Goal: Task Accomplishment & Management: Manage account settings

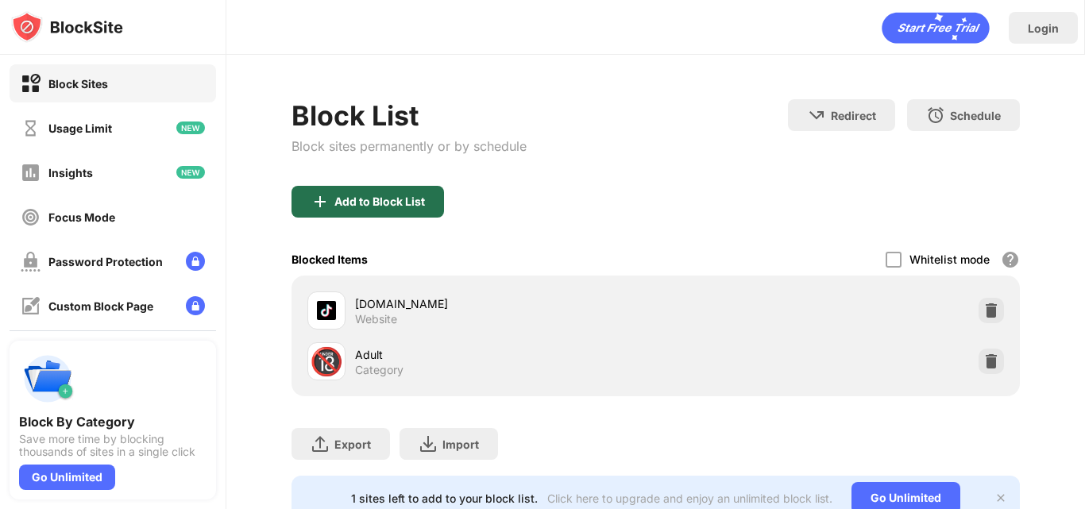
click at [424, 202] on div "Add to Block List" at bounding box center [379, 201] width 91 height 13
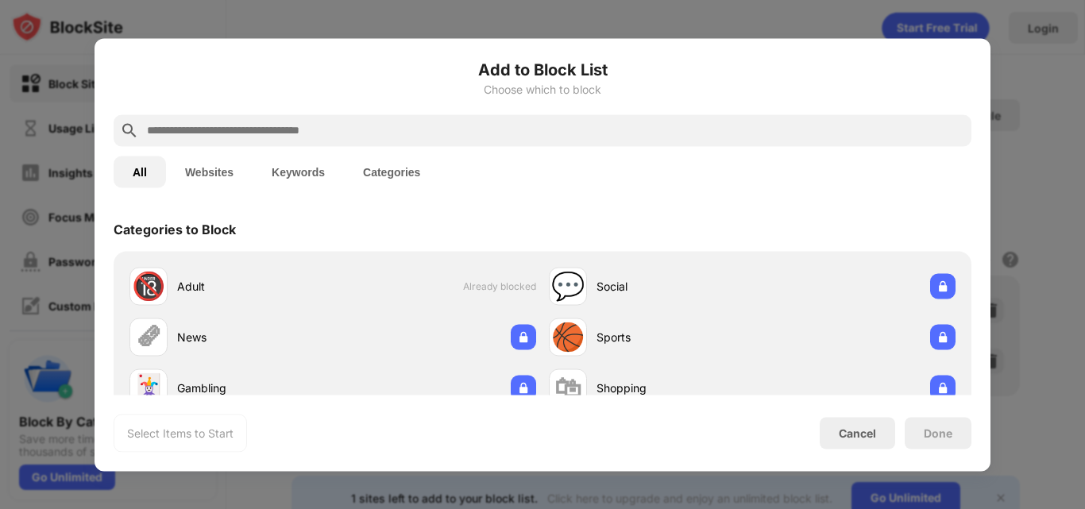
click at [505, 122] on input "text" at bounding box center [554, 130] width 819 height 19
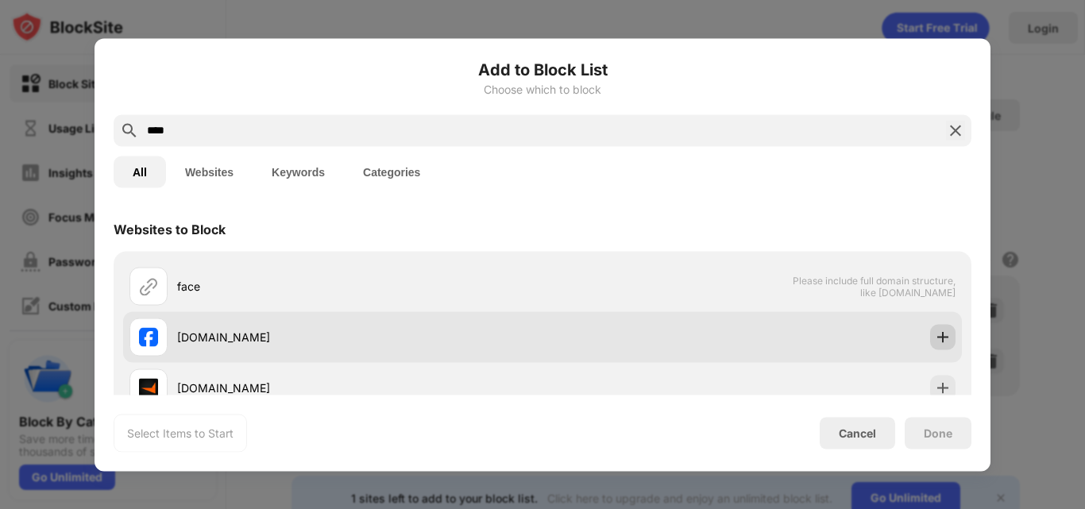
type input "****"
click at [935, 331] on img at bounding box center [943, 337] width 16 height 16
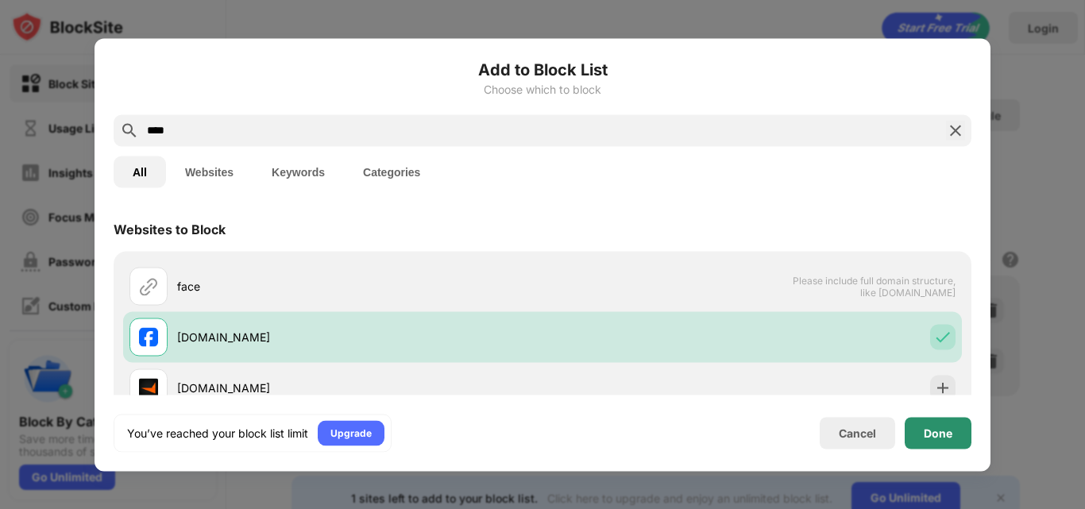
click at [936, 434] on div "Done" at bounding box center [937, 432] width 29 height 13
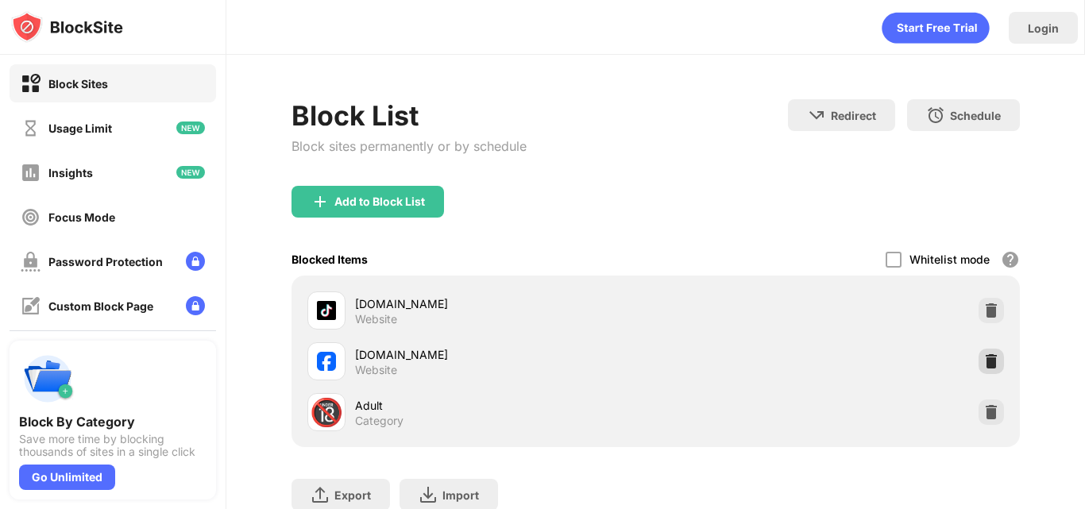
click at [983, 360] on img at bounding box center [991, 361] width 16 height 16
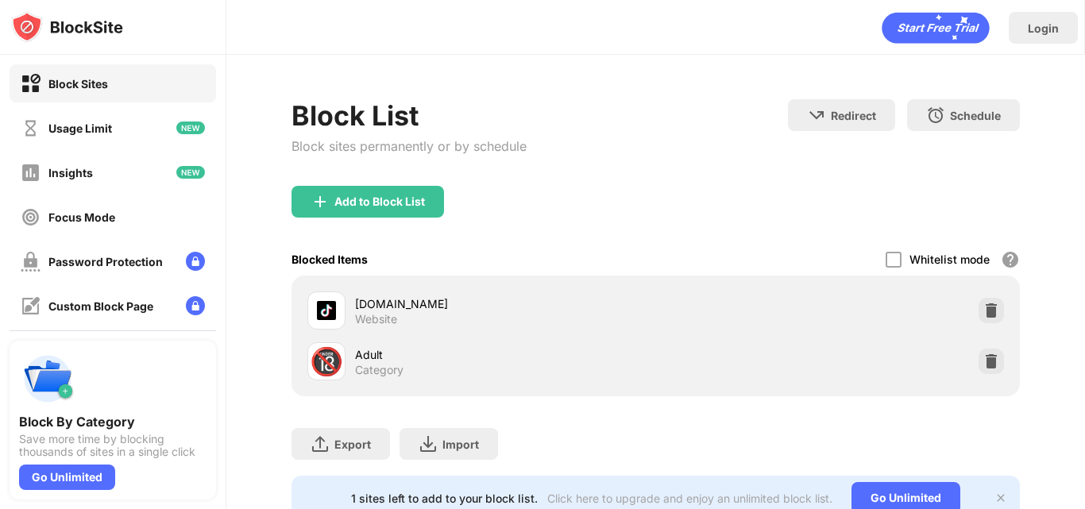
click at [395, 185] on div "Block List Block sites permanently or by schedule" at bounding box center [408, 142] width 235 height 87
click at [396, 199] on div "Add to Block List" at bounding box center [379, 201] width 91 height 13
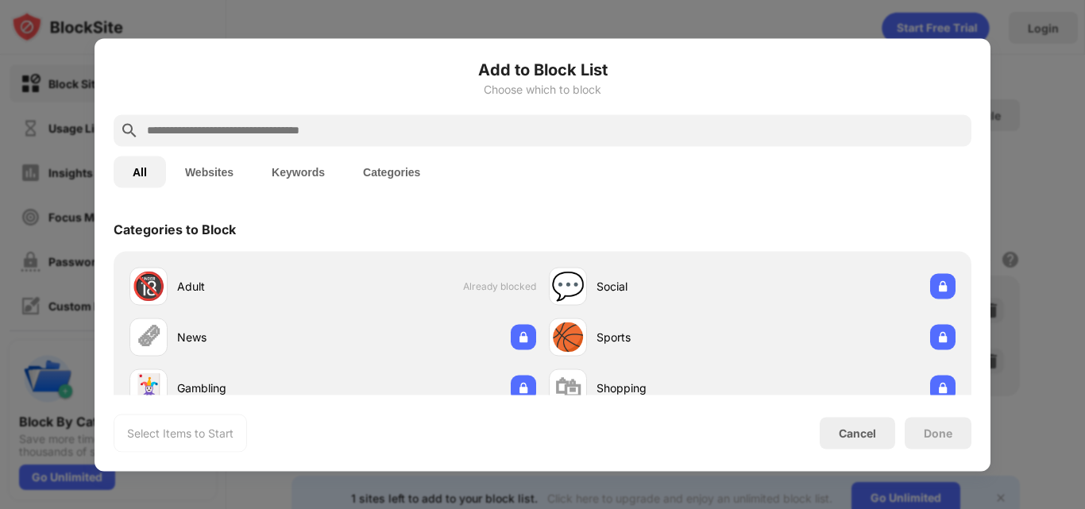
click at [490, 137] on input "text" at bounding box center [554, 130] width 819 height 19
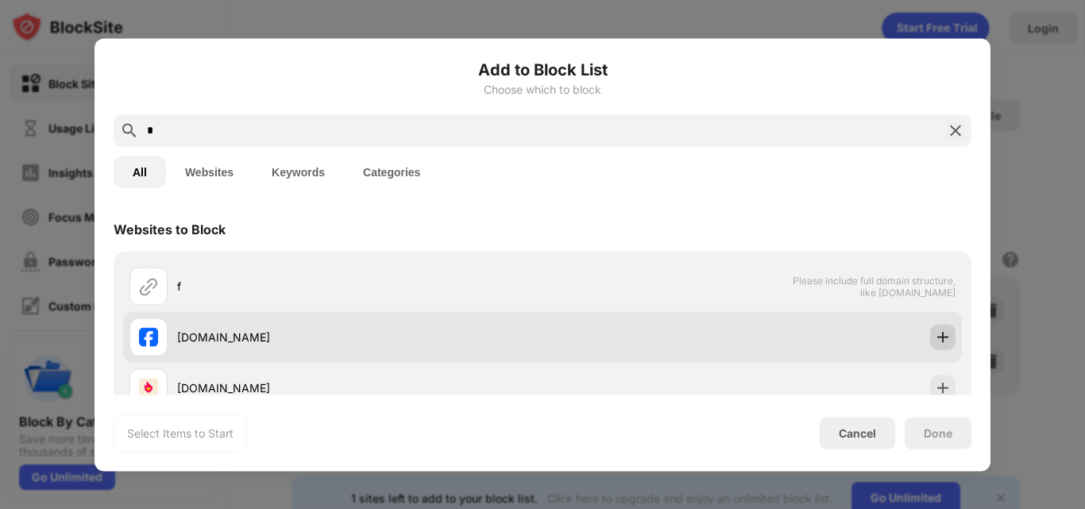
type input "*"
click at [930, 345] on div at bounding box center [942, 336] width 25 height 25
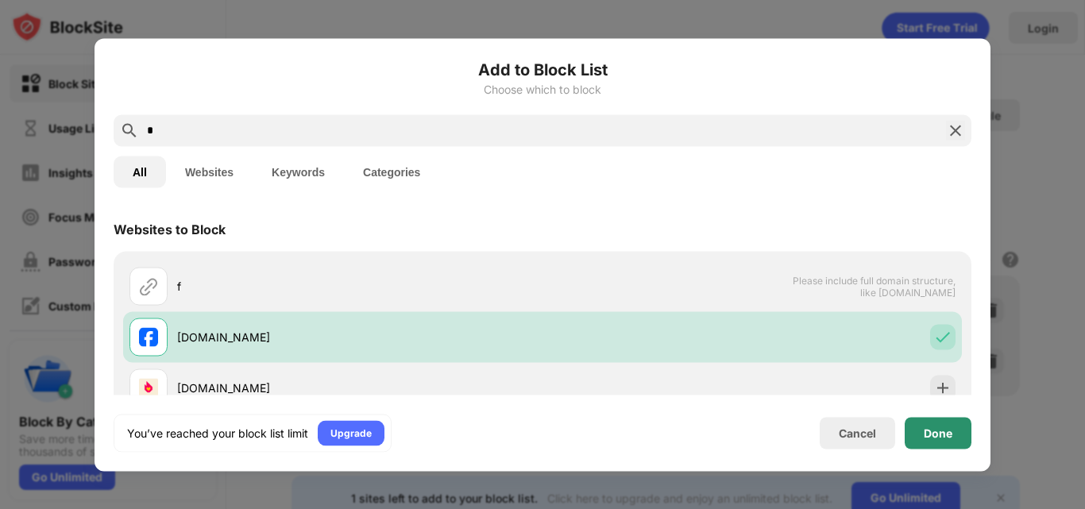
click at [933, 423] on div "Done" at bounding box center [937, 433] width 67 height 32
